Goal: Task Accomplishment & Management: Manage account settings

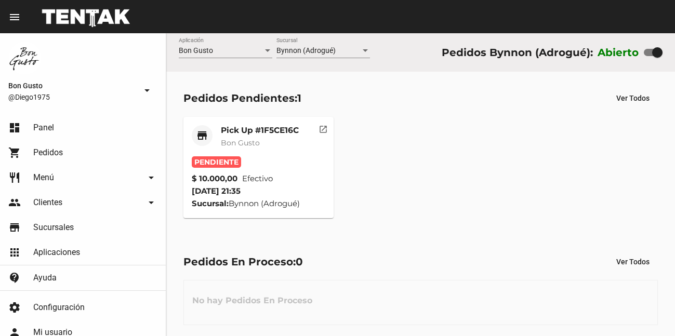
click at [304, 144] on mat-card-header "store Pick Up #1F5CE16C Bon Gusto" at bounding box center [258, 140] width 133 height 31
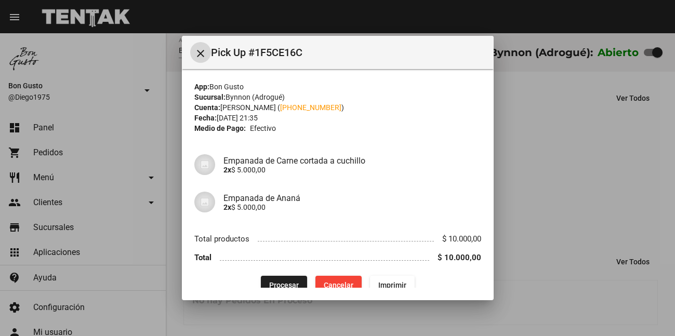
scroll to position [15, 0]
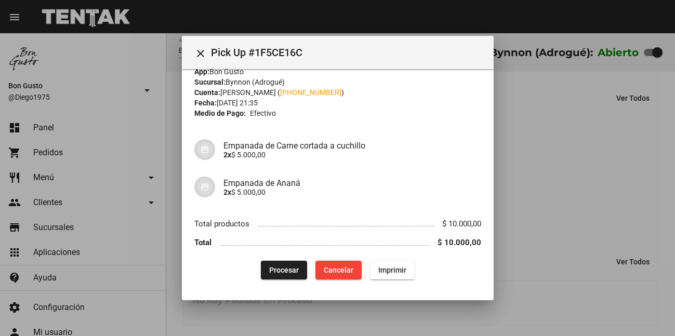
click at [555, 149] on div at bounding box center [337, 168] width 675 height 336
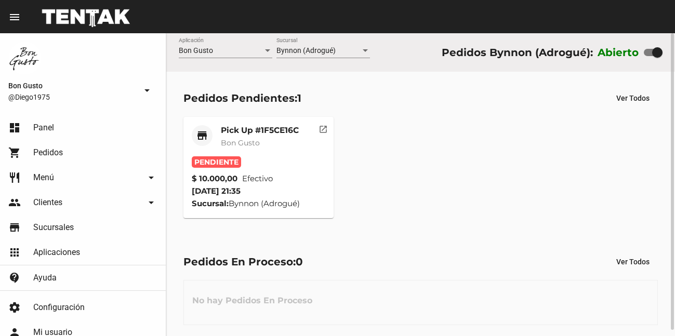
click at [277, 148] on div "Pick Up #1F5CE16C Bon Gusto" at bounding box center [260, 140] width 78 height 31
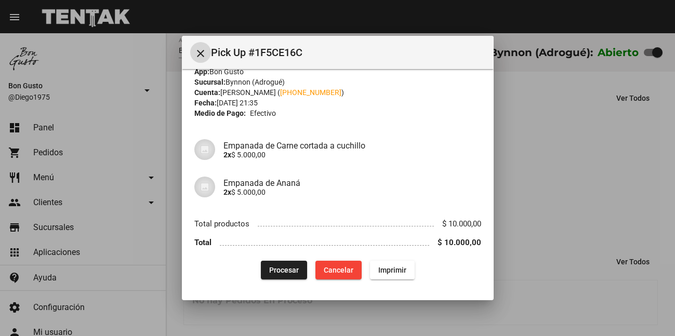
click at [281, 263] on button "Procesar" at bounding box center [284, 270] width 46 height 19
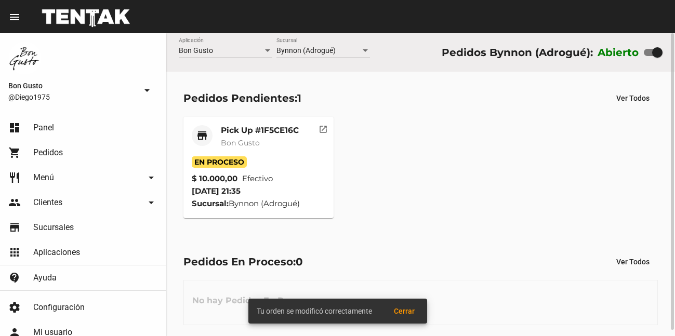
click at [294, 154] on div "Pick Up #1F5CE16C Bon Gusto" at bounding box center [260, 140] width 78 height 31
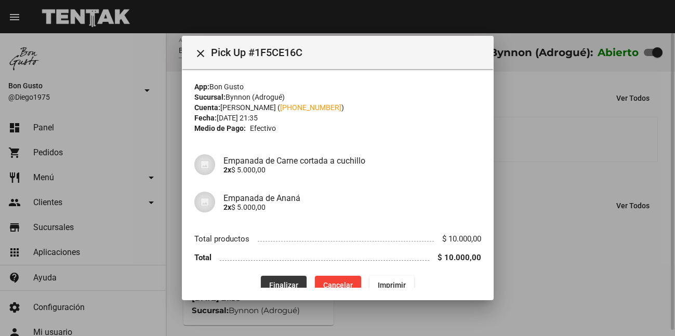
click at [287, 284] on span "Finalizar" at bounding box center [283, 285] width 29 height 8
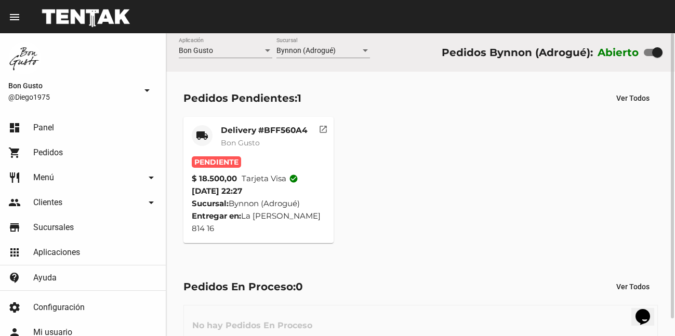
click at [264, 149] on div "Delivery #BFF560A4 Bon Gusto" at bounding box center [264, 140] width 87 height 31
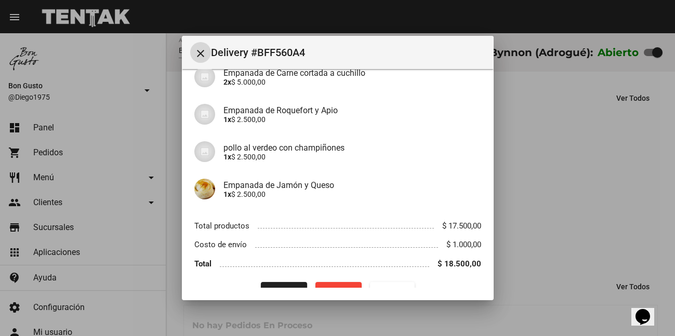
scroll to position [194, 0]
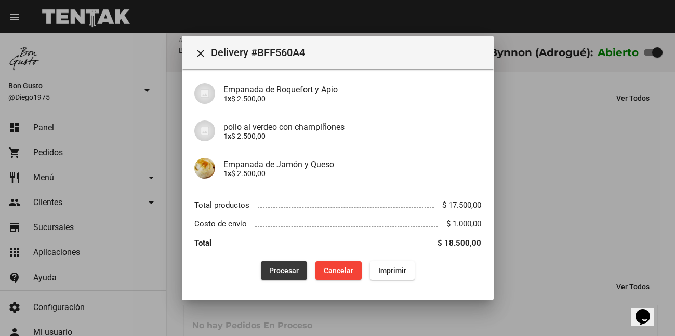
click at [283, 269] on span "Procesar" at bounding box center [284, 270] width 30 height 8
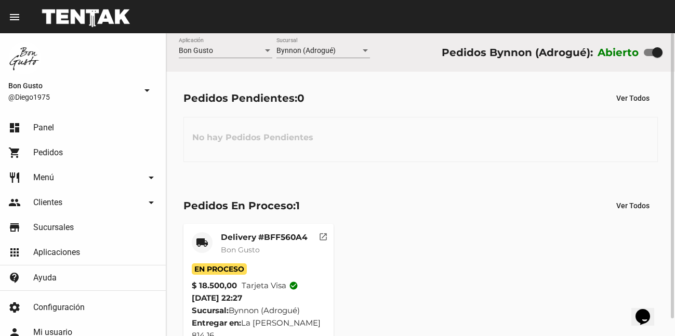
click at [252, 257] on div "Delivery #BFF560A4 Bon Gusto" at bounding box center [264, 247] width 87 height 31
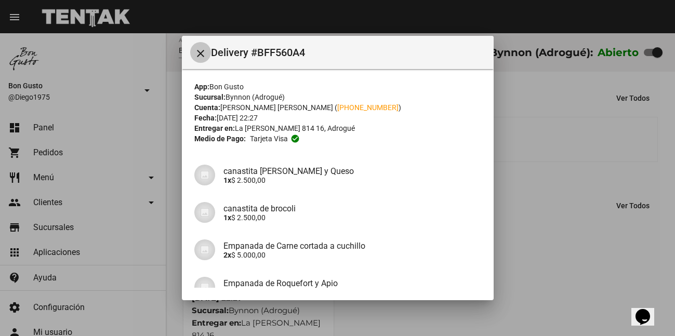
click at [199, 56] on mat-icon "close" at bounding box center [200, 53] width 12 height 12
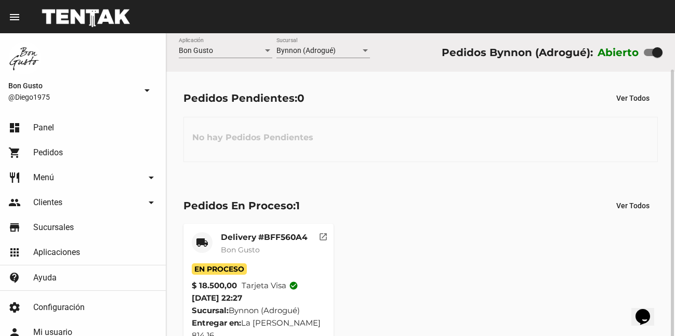
scroll to position [19, 0]
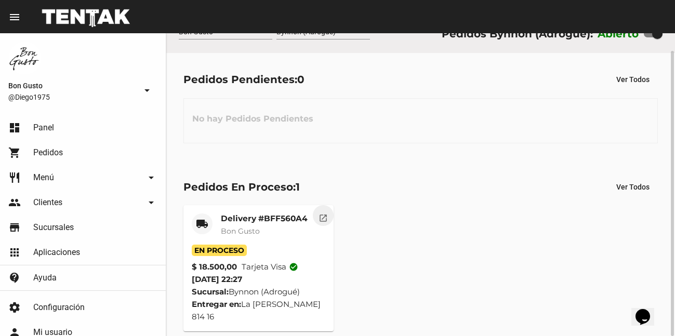
click at [323, 221] on mat-icon "open_in_new" at bounding box center [322, 216] width 9 height 9
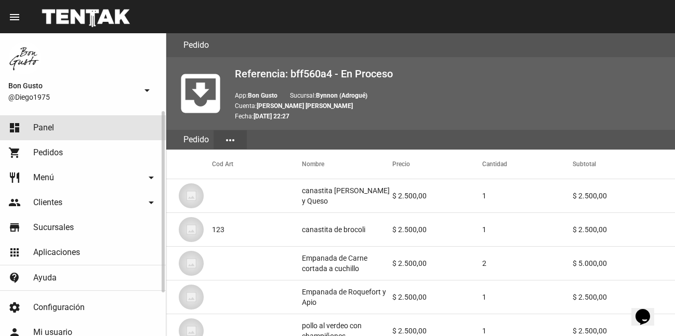
click at [52, 124] on span "Panel" at bounding box center [43, 128] width 21 height 10
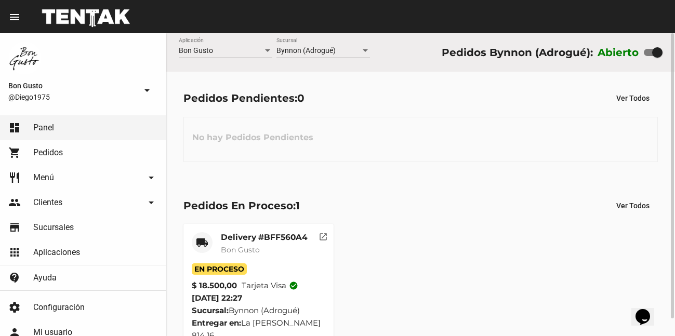
click at [247, 249] on span "Bon Gusto" at bounding box center [240, 249] width 39 height 9
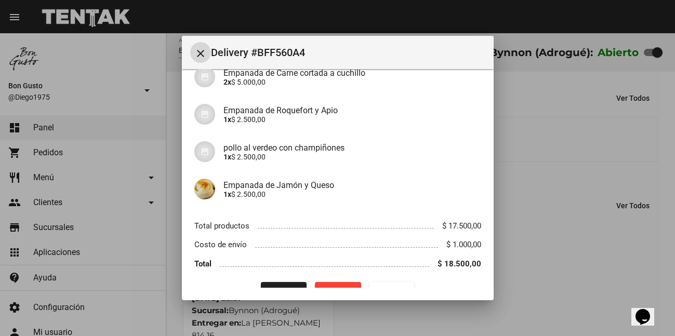
scroll to position [194, 0]
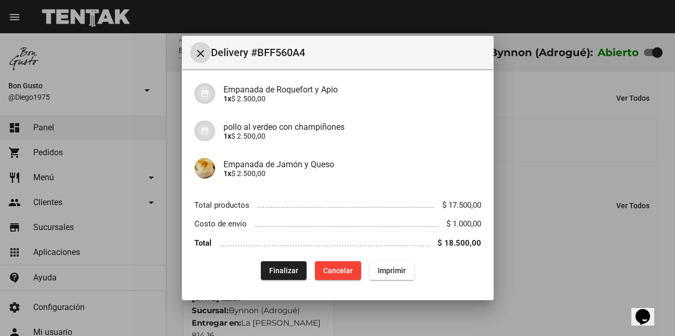
click at [284, 272] on span "Finalizar" at bounding box center [283, 270] width 29 height 8
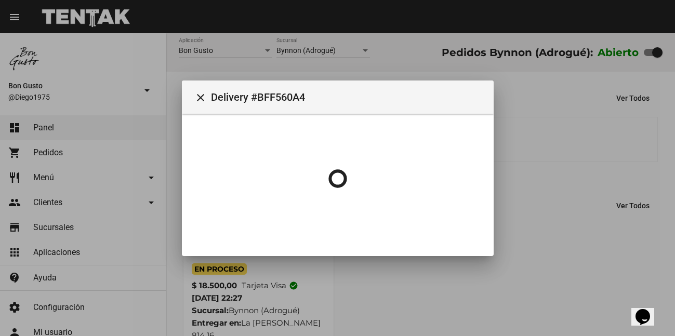
scroll to position [0, 0]
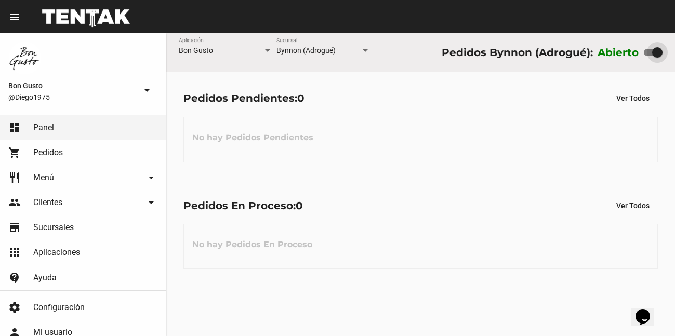
drag, startPoint x: 651, startPoint y: 50, endPoint x: 635, endPoint y: 56, distance: 17.1
click at [635, 56] on div "Abierto" at bounding box center [629, 52] width 65 height 17
drag, startPoint x: 658, startPoint y: 53, endPoint x: 632, endPoint y: 56, distance: 25.6
click at [632, 56] on div "Abierto" at bounding box center [629, 52] width 65 height 17
checkbox input "false"
